Goal: Information Seeking & Learning: Learn about a topic

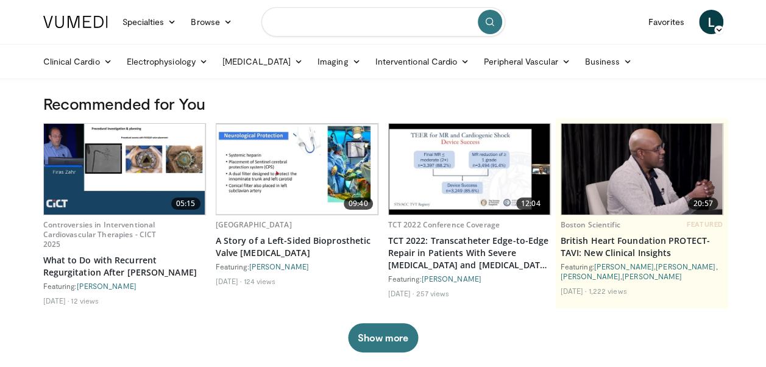
click at [316, 13] on input "Search topics, interventions" at bounding box center [384, 21] width 244 height 29
type input "**********"
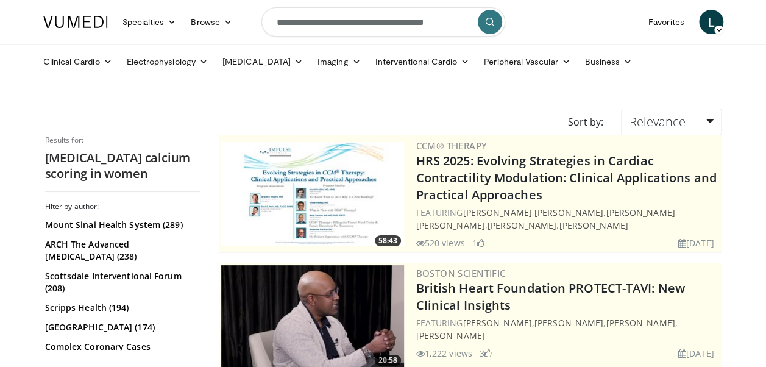
click at [441, 24] on input "**********" at bounding box center [384, 21] width 244 height 29
click at [414, 18] on input "**********" at bounding box center [384, 21] width 244 height 29
type input "**********"
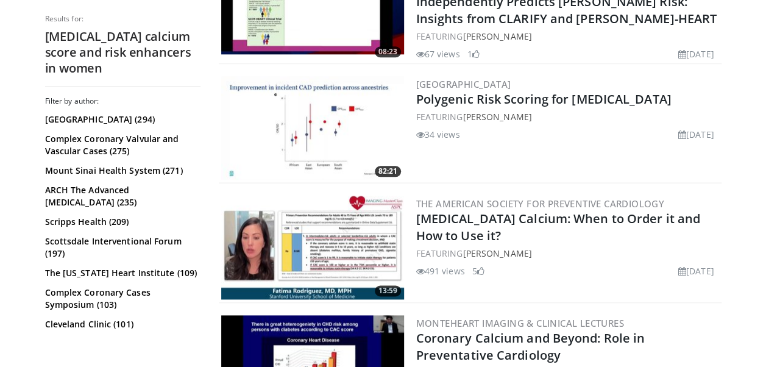
scroll to position [636, 0]
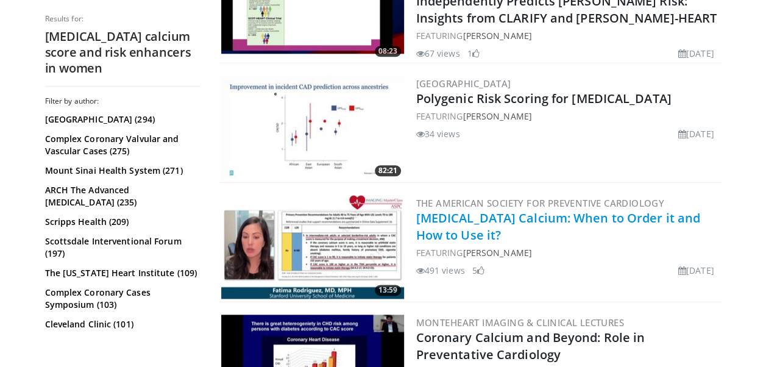
click at [475, 219] on link "[MEDICAL_DATA] Calcium: When to Order it and How to Use it?" at bounding box center [558, 227] width 284 height 34
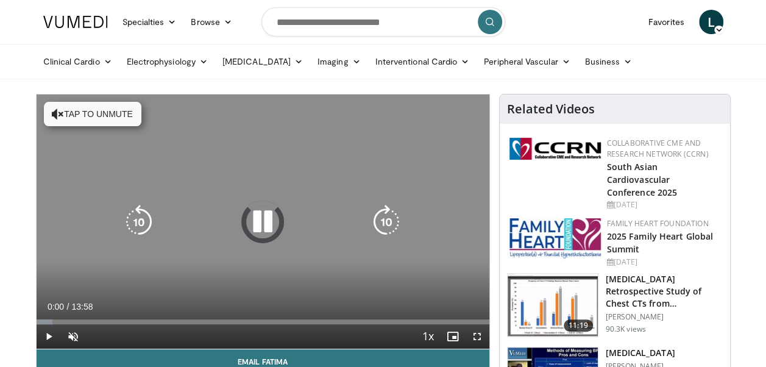
scroll to position [75, 0]
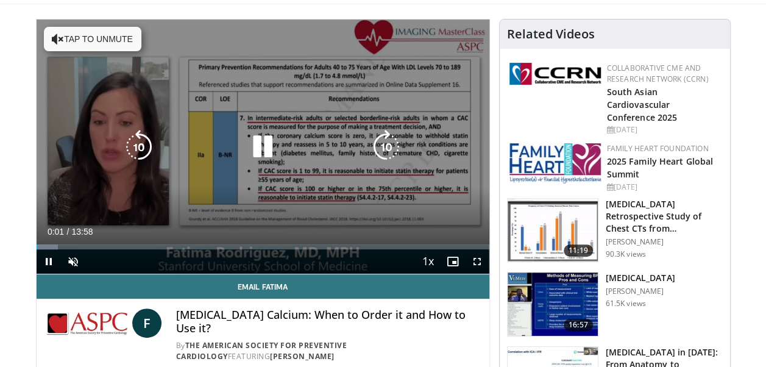
click at [124, 45] on button "Tap to unmute" at bounding box center [93, 39] width 98 height 24
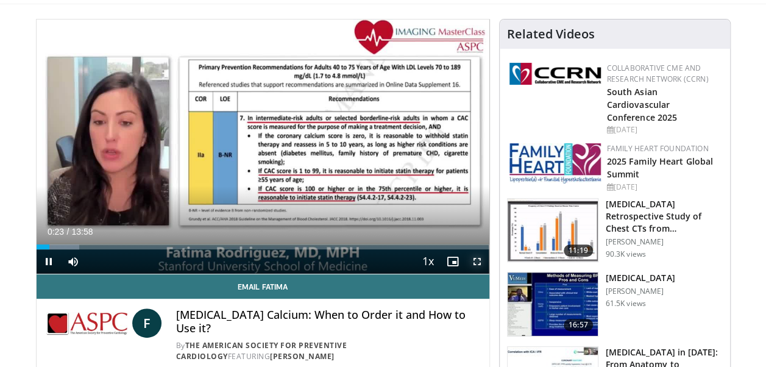
click at [483, 263] on span "Video Player" at bounding box center [477, 261] width 24 height 24
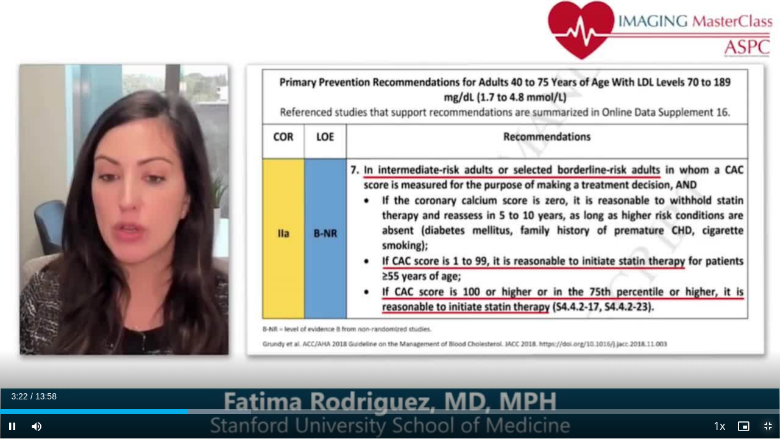
click at [766, 366] on span "Video Player" at bounding box center [768, 426] width 24 height 24
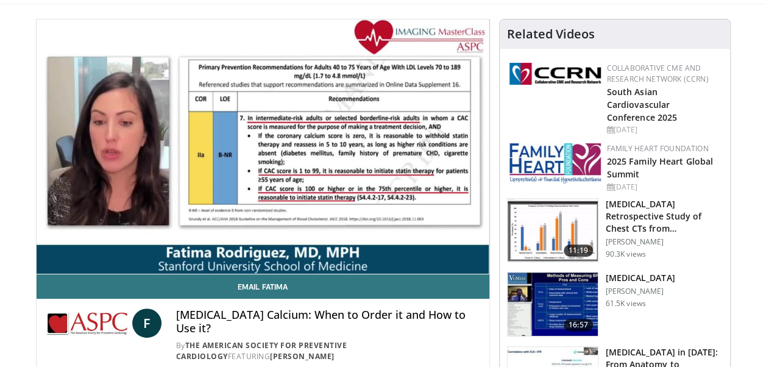
click at [0, 122] on html "Specialties Adult & Family Medicine Allergy, Asthma, Immunology Anesthesiology …" at bounding box center [383, 108] width 766 height 367
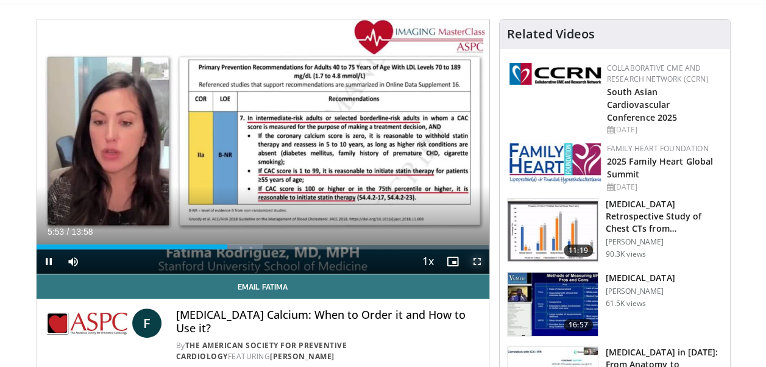
click at [474, 257] on span "Video Player" at bounding box center [477, 261] width 24 height 24
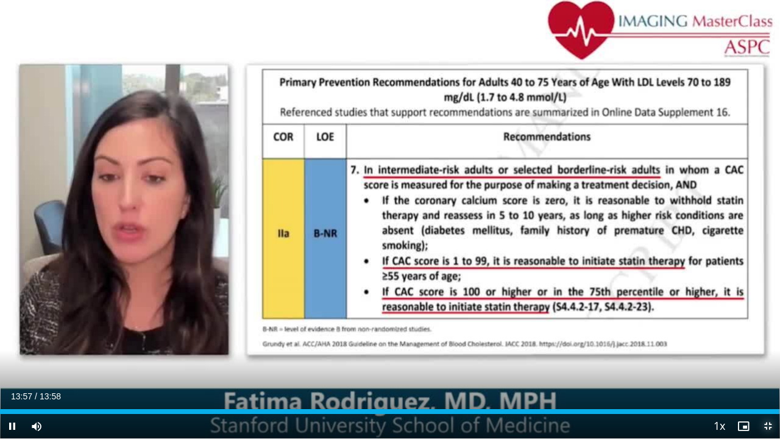
click at [768, 366] on span "Video Player" at bounding box center [768, 426] width 24 height 24
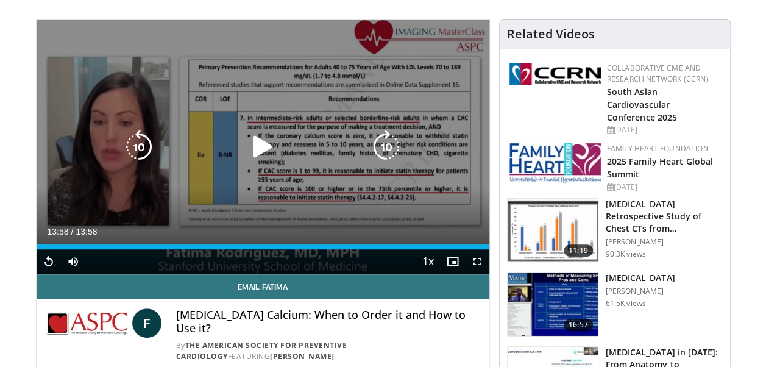
click at [405, 183] on div "10 seconds Tap to unmute" at bounding box center [263, 147] width 453 height 254
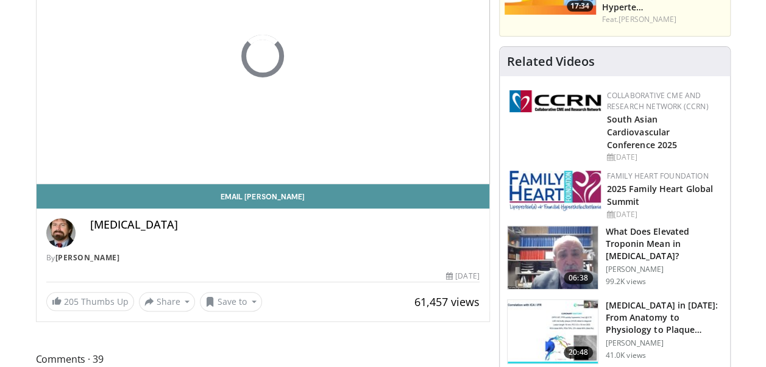
scroll to position [54, 0]
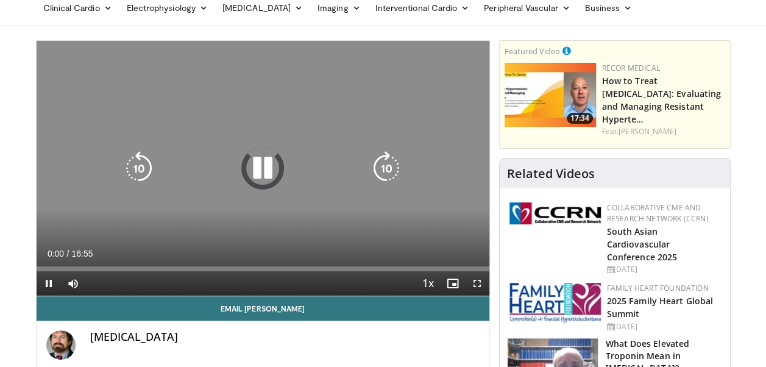
click at [251, 169] on icon "Video Player" at bounding box center [263, 168] width 34 height 34
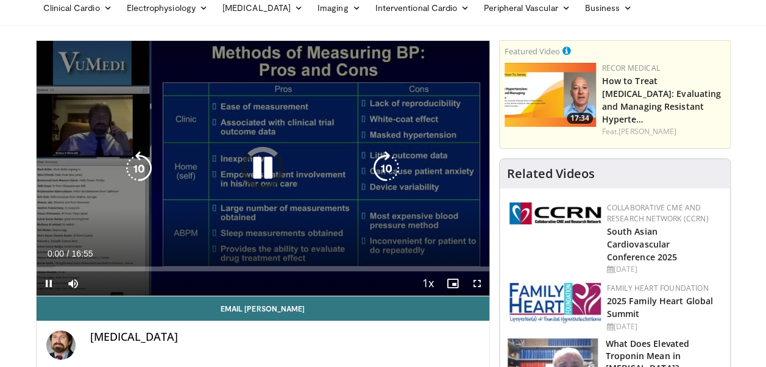
click at [271, 174] on icon "Video Player" at bounding box center [263, 168] width 34 height 34
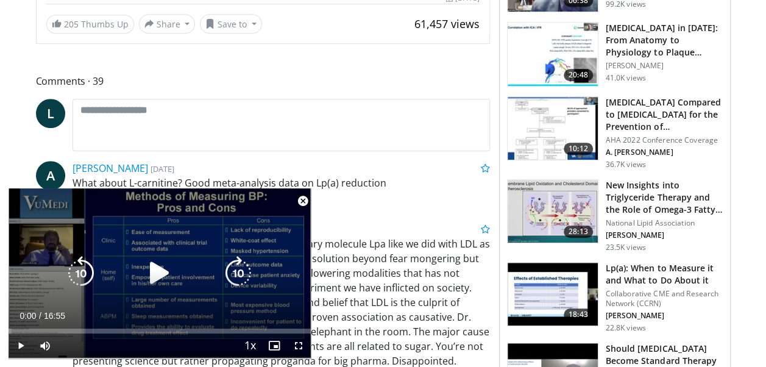
scroll to position [468, 0]
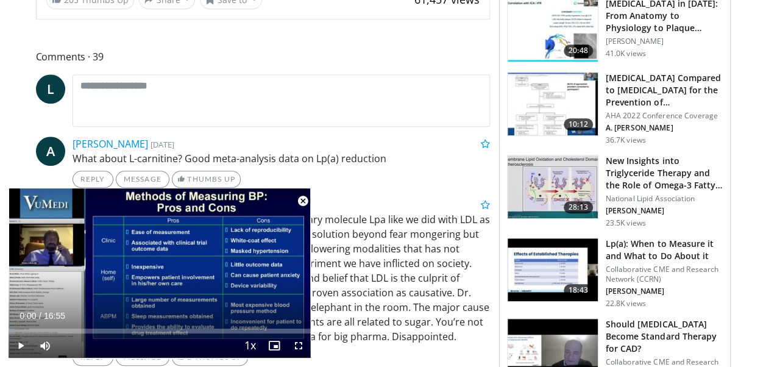
click at [302, 205] on span "Video Player" at bounding box center [303, 201] width 24 height 24
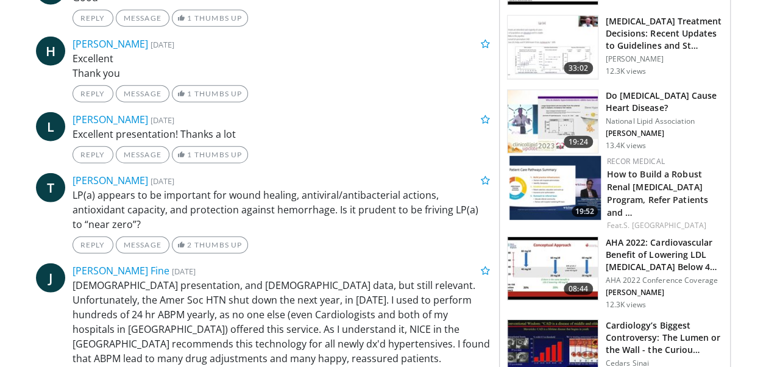
scroll to position [1444, 0]
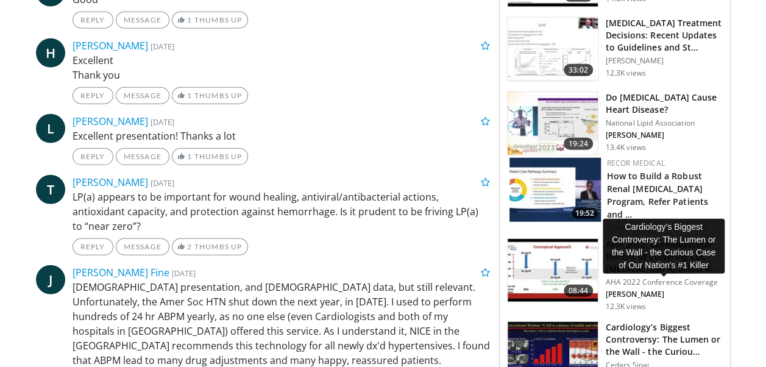
click at [652, 321] on h3 "Cardiology’s Biggest Controversy: The Lumen or the Wall - the Curiou…" at bounding box center [664, 339] width 117 height 37
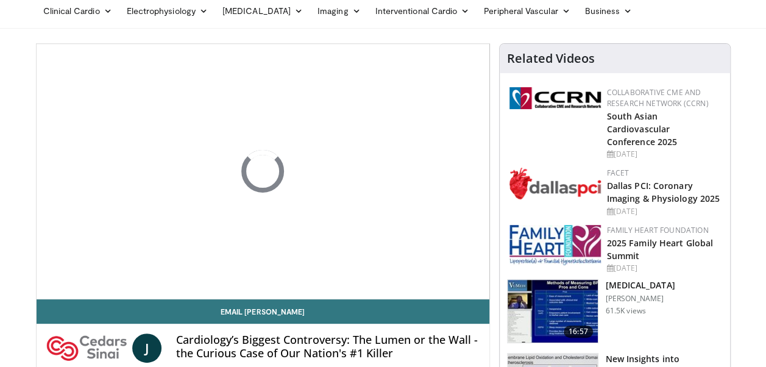
scroll to position [64, 0]
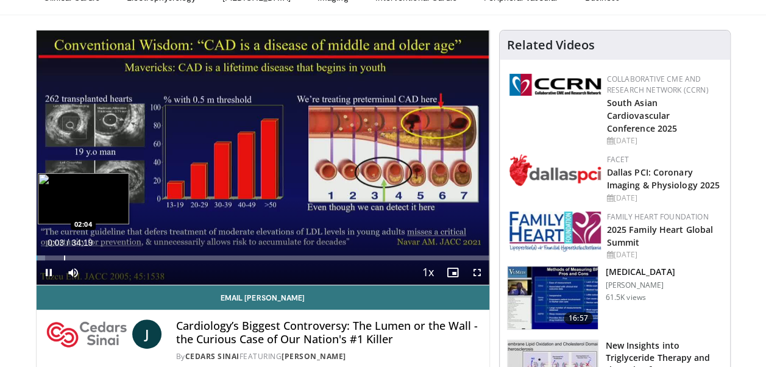
click at [63, 252] on div "Loaded : 1.92% 00:03 02:04" at bounding box center [263, 255] width 453 height 12
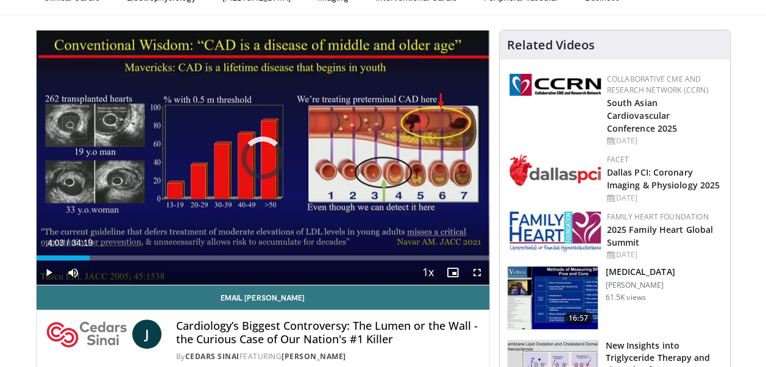
click at [90, 257] on div "Progress Bar" at bounding box center [90, 257] width 1 height 5
click at [118, 262] on div "Current Time 4:04 / Duration 34:19 Pause Skip Backward Skip Forward Mute 0% Loa…" at bounding box center [263, 272] width 453 height 24
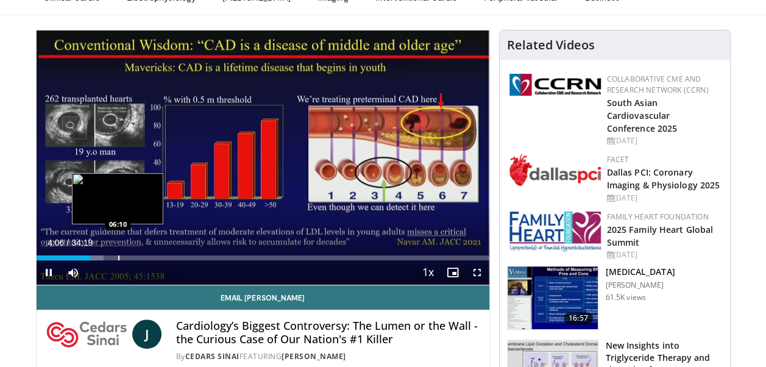
click at [118, 254] on div "Loaded : 14.93% 04:06 06:10" at bounding box center [263, 255] width 453 height 12
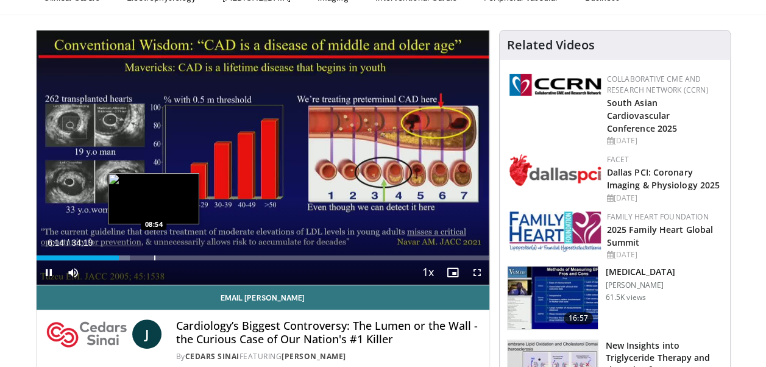
click at [154, 257] on div "Progress Bar" at bounding box center [154, 257] width 1 height 5
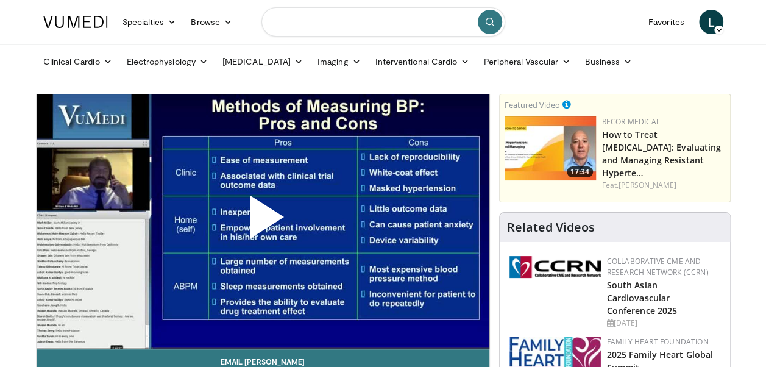
click at [365, 10] on input "Search topics, interventions" at bounding box center [384, 21] width 244 height 29
type input "**********"
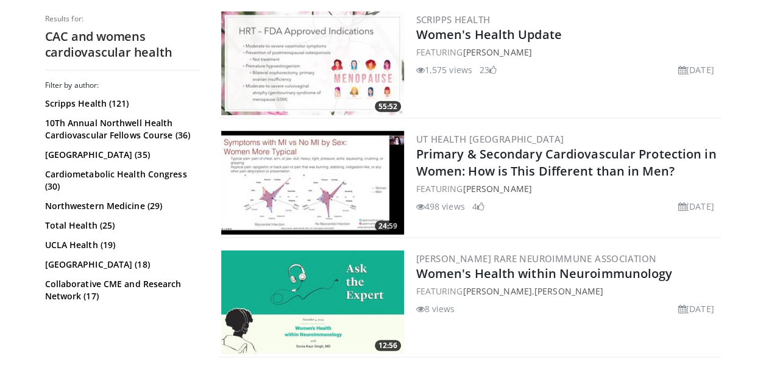
scroll to position [1592, 0]
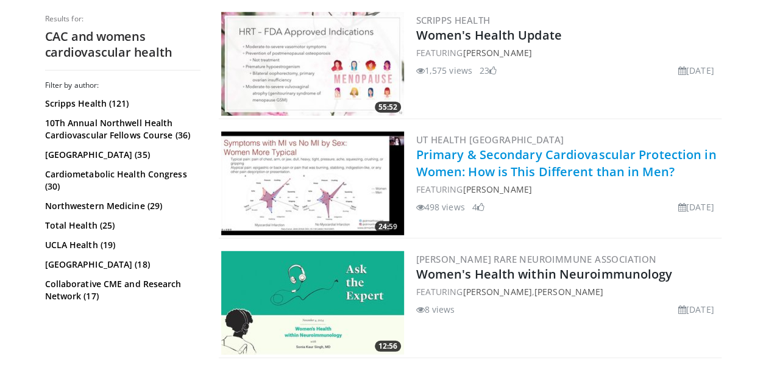
click at [516, 173] on link "Primary & Secondary Cardiovascular Protection in Women: How is This Different t…" at bounding box center [566, 163] width 301 height 34
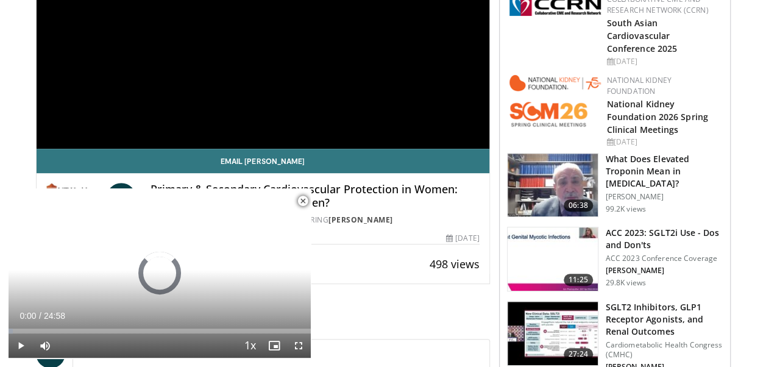
scroll to position [204, 0]
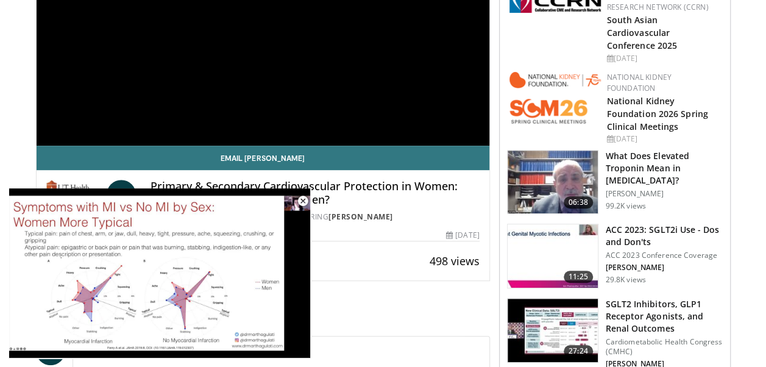
click at [383, 311] on span "Comments 1" at bounding box center [263, 318] width 454 height 16
click at [302, 201] on span "Video Player" at bounding box center [303, 201] width 24 height 24
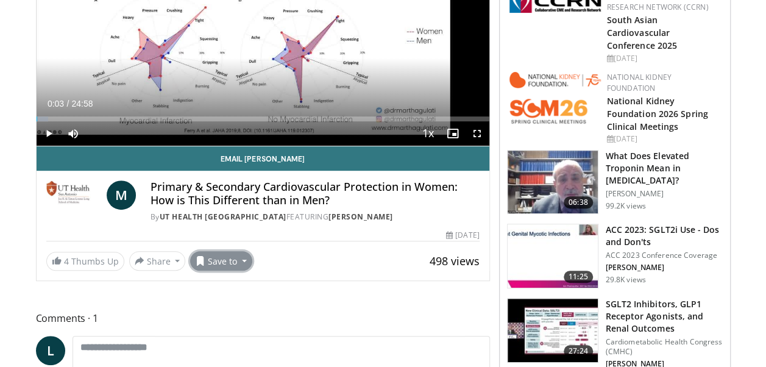
click at [218, 257] on button "Save to" at bounding box center [221, 261] width 62 height 20
click at [235, 294] on link "Add to Favorites" at bounding box center [243, 287] width 104 height 20
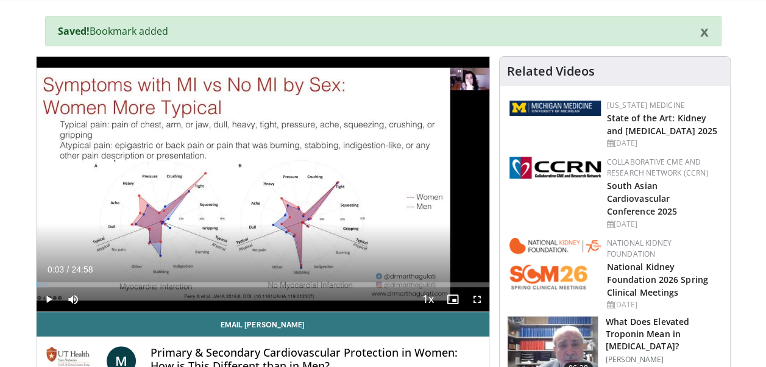
scroll to position [80, 0]
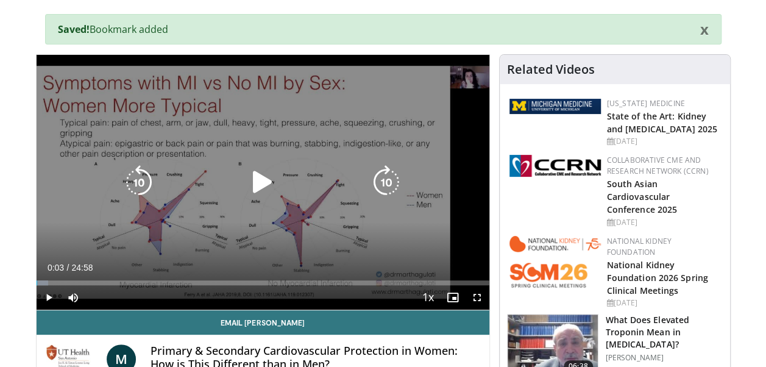
click at [256, 201] on div "10 seconds Tap to unmute" at bounding box center [263, 182] width 453 height 255
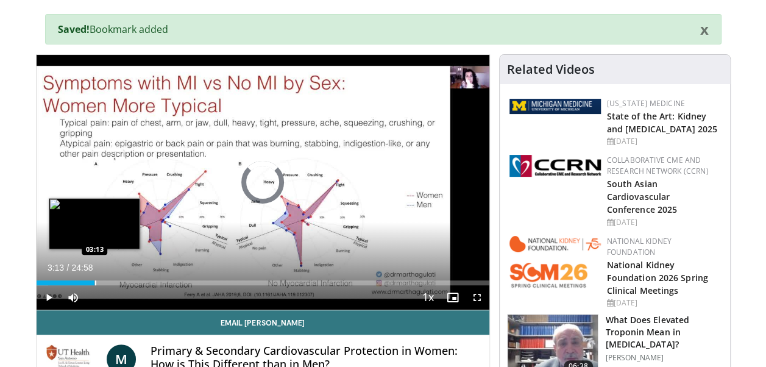
click at [94, 277] on div "Loaded : 2.65% 03:13 03:13" at bounding box center [263, 280] width 453 height 12
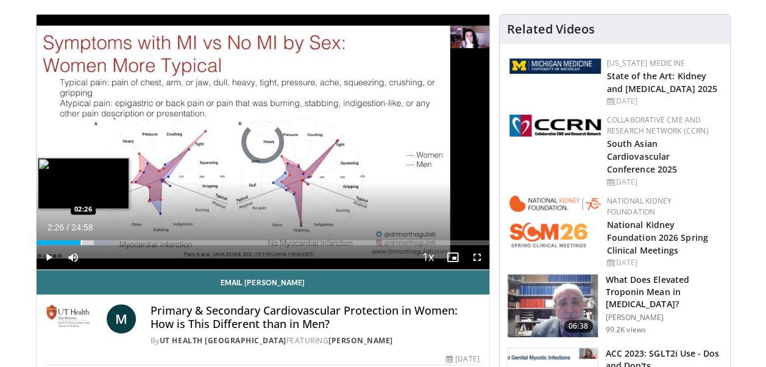
click at [81, 243] on div "Progress Bar" at bounding box center [81, 242] width 1 height 5
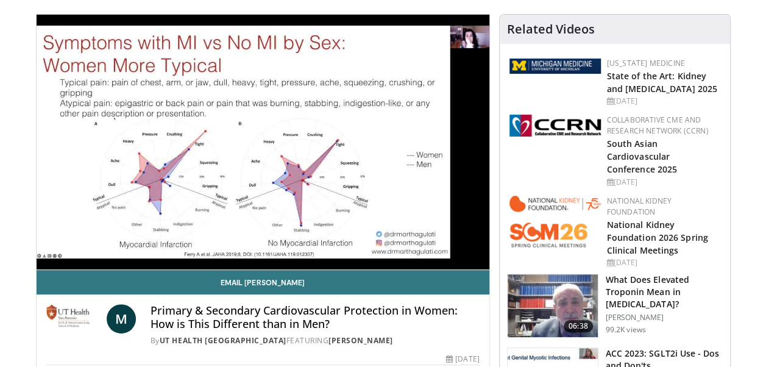
click at [216, 300] on div "M Primary & Secondary Cardiovascular Protection in Women: How is This Different…" at bounding box center [263, 321] width 453 height 54
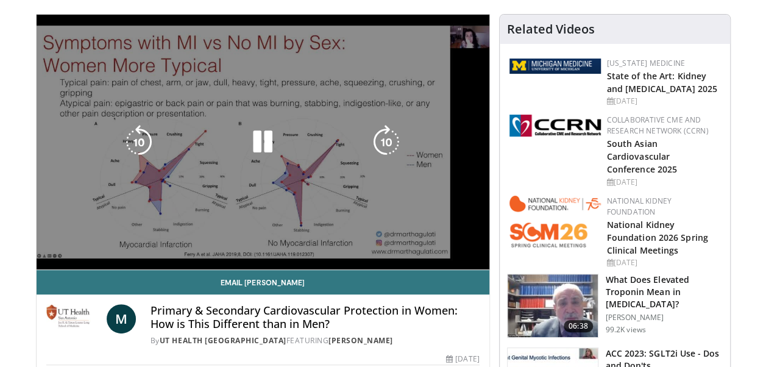
drag, startPoint x: 216, startPoint y: 300, endPoint x: 328, endPoint y: 189, distance: 157.8
click at [328, 189] on div "10 seconds Tap to unmute" at bounding box center [263, 142] width 453 height 255
